Goal: Check status: Check status

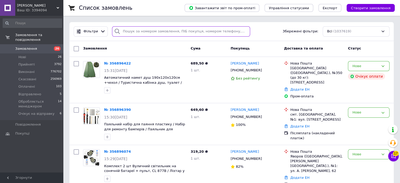
drag, startPoint x: 128, startPoint y: 25, endPoint x: 122, endPoint y: 31, distance: 8.7
paste input "356881188"
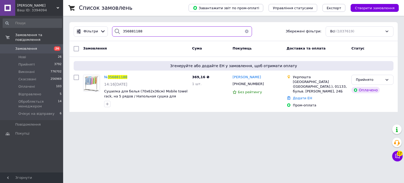
type input "356881188"
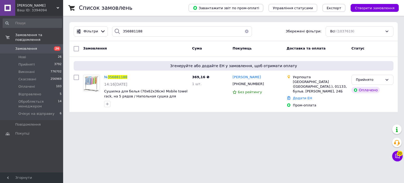
click at [57, 7] on icon at bounding box center [58, 8] width 3 height 3
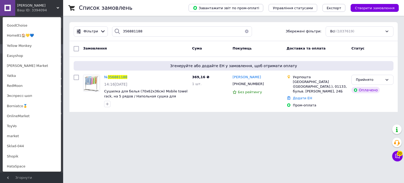
scroll to position [214, 0]
click at [45, 118] on link "OnlineMarket" at bounding box center [32, 115] width 58 height 10
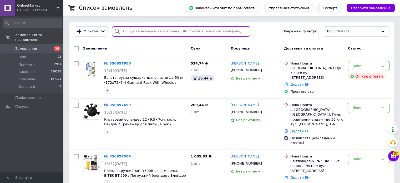
paste input "356874656"
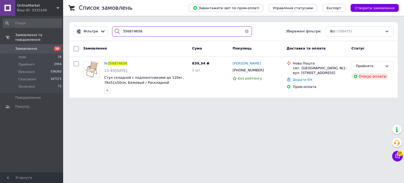
type input "356874656"
